Goal: Navigation & Orientation: Find specific page/section

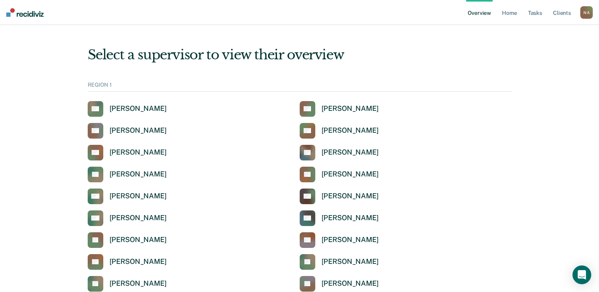
drag, startPoint x: 437, startPoint y: 69, endPoint x: 402, endPoint y: 69, distance: 35.1
click at [514, 14] on link "Home" at bounding box center [509, 12] width 18 height 25
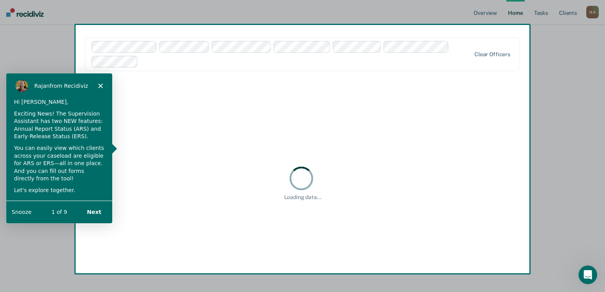
click at [114, 47] on div "Product tour overlay" at bounding box center [302, 146] width 605 height 292
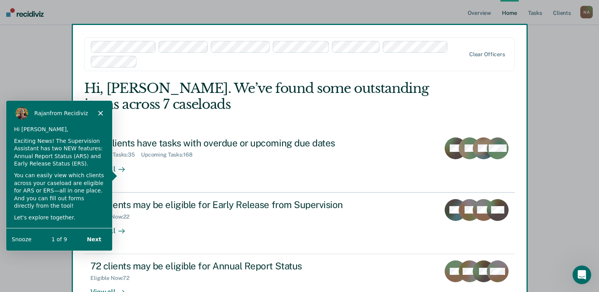
click at [103, 111] on div "[PERSON_NAME] from Recidiviz" at bounding box center [59, 112] width 106 height 25
click at [101, 113] on icon "Close" at bounding box center [100, 112] width 5 height 5
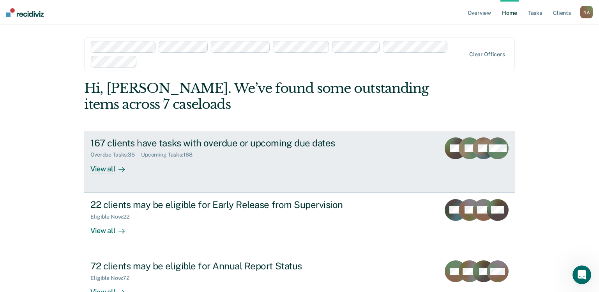
click at [97, 166] on div "View all" at bounding box center [112, 165] width 44 height 15
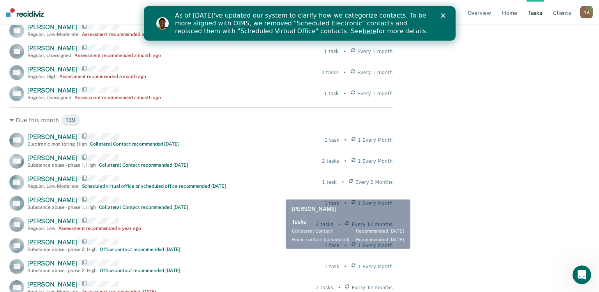
scroll to position [896, 0]
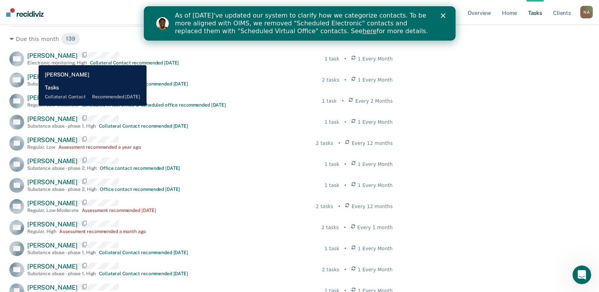
click at [33, 59] on span "[PERSON_NAME]" at bounding box center [52, 55] width 50 height 7
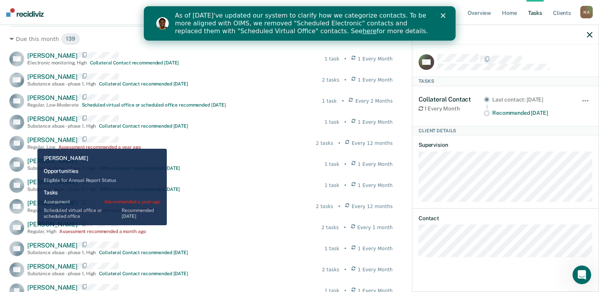
click at [32, 143] on span "[PERSON_NAME]" at bounding box center [52, 139] width 50 height 7
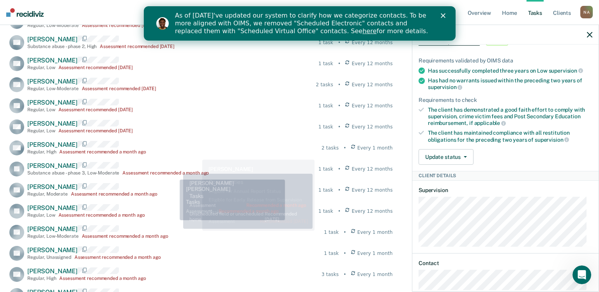
scroll to position [585, 0]
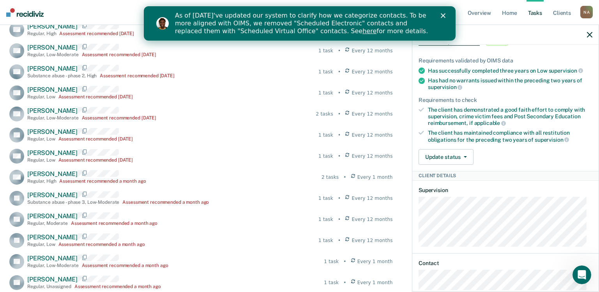
click at [441, 12] on div "As of [DATE]'ve updated our system to clarify how we categorize contacts. To be…" at bounding box center [309, 23] width 268 height 28
click at [441, 16] on icon "Close" at bounding box center [442, 15] width 5 height 5
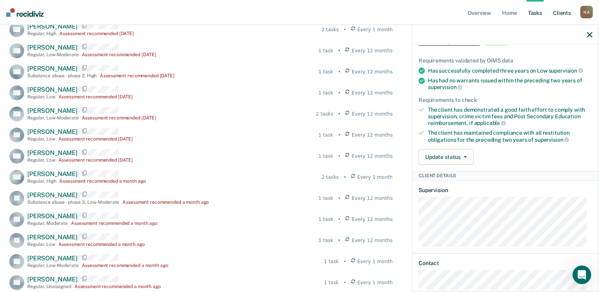
click at [563, 13] on link "Client s" at bounding box center [561, 12] width 21 height 25
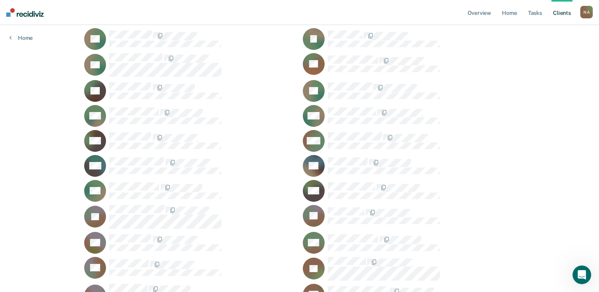
scroll to position [585, 0]
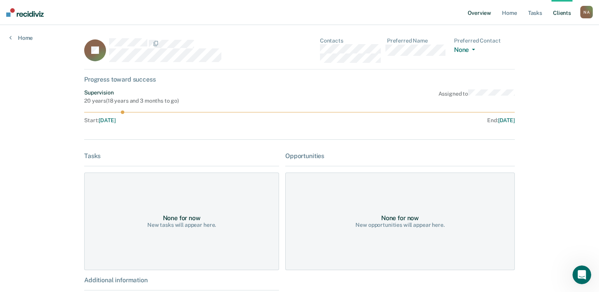
click at [476, 11] on link "Overview" at bounding box center [479, 12] width 27 height 25
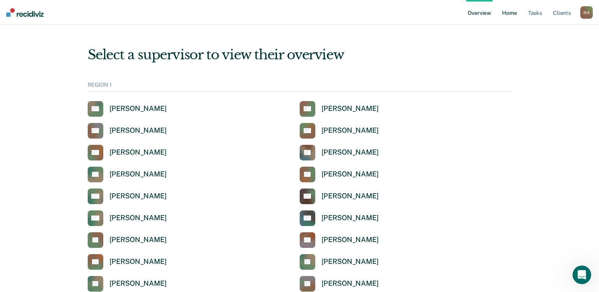
click at [507, 13] on link "Home" at bounding box center [509, 12] width 18 height 25
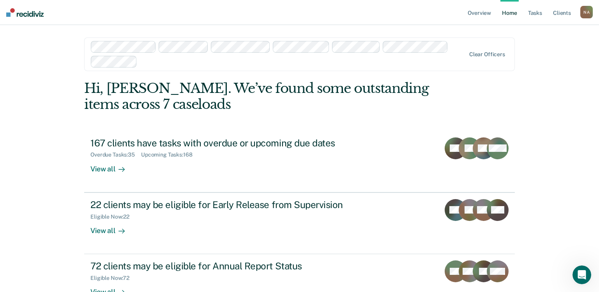
click at [559, 91] on div "Overview Home Tasks Client s [PERSON_NAME] N A Profile How it works Log Out Cle…" at bounding box center [299, 173] width 599 height 346
click at [560, 13] on link "Client s" at bounding box center [561, 12] width 21 height 25
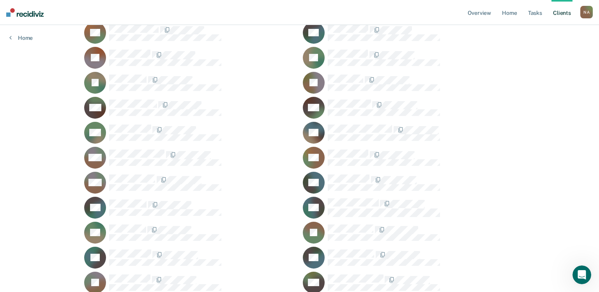
scroll to position [4077, 0]
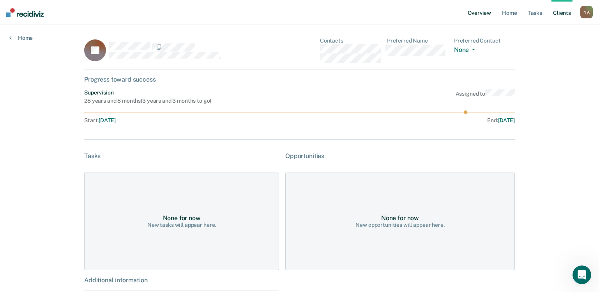
click at [481, 15] on link "Overview" at bounding box center [479, 12] width 27 height 25
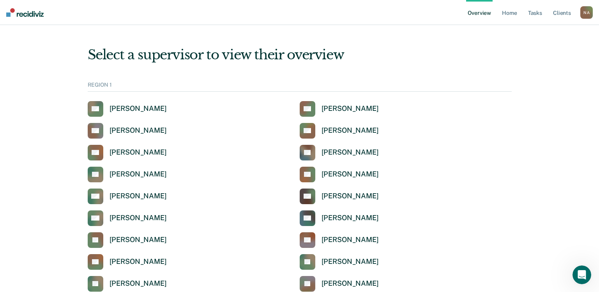
click at [36, 17] on nav "Overview Home Tasks Client s [PERSON_NAME] N A Profile How it works Log Out" at bounding box center [299, 12] width 599 height 25
click at [19, 14] on img at bounding box center [24, 12] width 37 height 9
click at [583, 13] on div "N A" at bounding box center [586, 12] width 12 height 12
click at [555, 14] on link "Client s" at bounding box center [561, 12] width 21 height 25
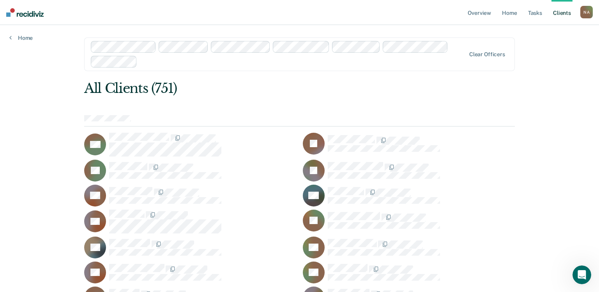
click at [545, 12] on ul "Overview Home Tasks Client s" at bounding box center [523, 12] width 114 height 25
click at [541, 12] on link "Tasks" at bounding box center [535, 12] width 17 height 25
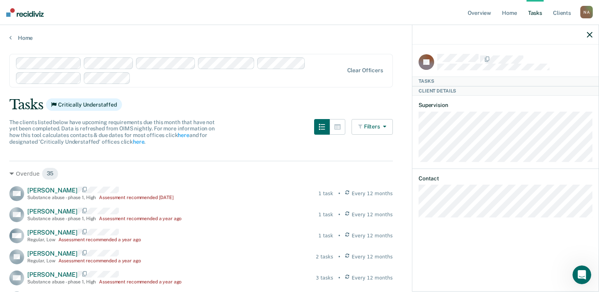
click at [392, 127] on button "Filters" at bounding box center [372, 127] width 41 height 16
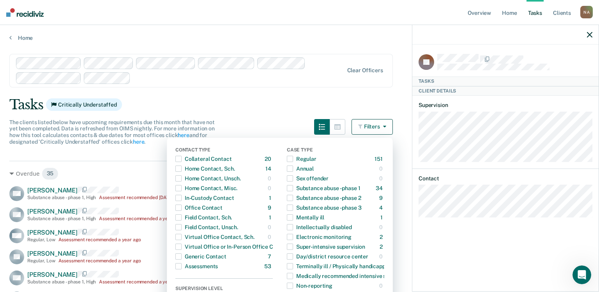
click at [391, 127] on button "Filters" at bounding box center [372, 127] width 41 height 16
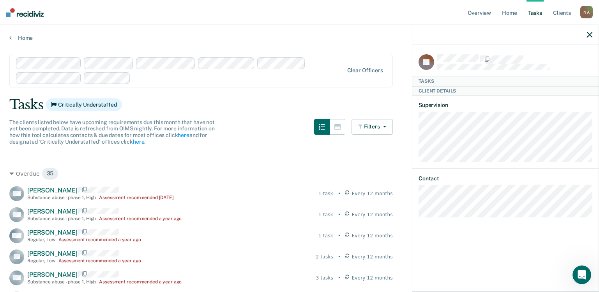
click at [585, 34] on div at bounding box center [505, 34] width 186 height 19
